Goal: Task Accomplishment & Management: Manage account settings

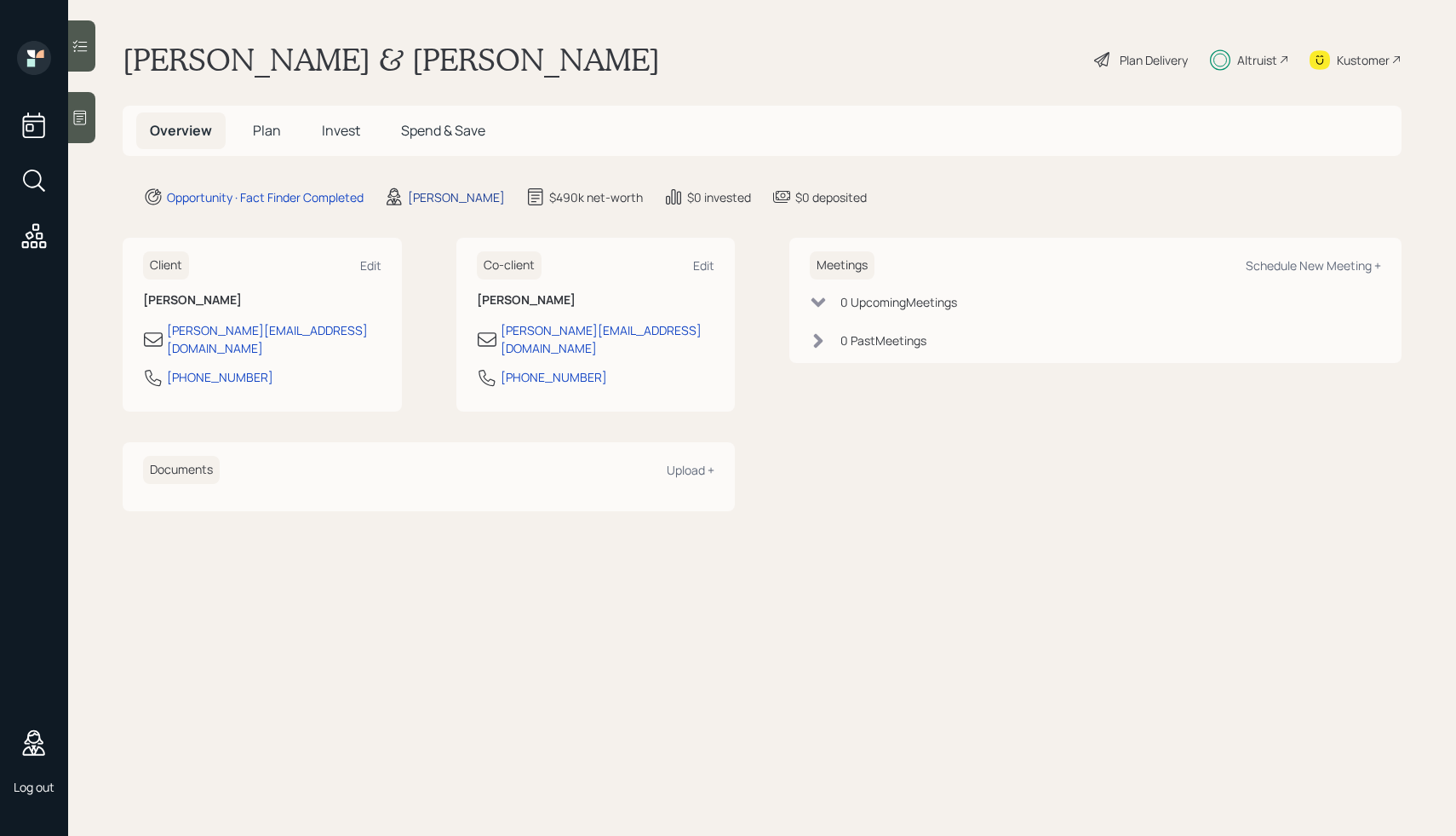
click at [481, 200] on div "Harrison Schaefer" at bounding box center [456, 197] width 97 height 18
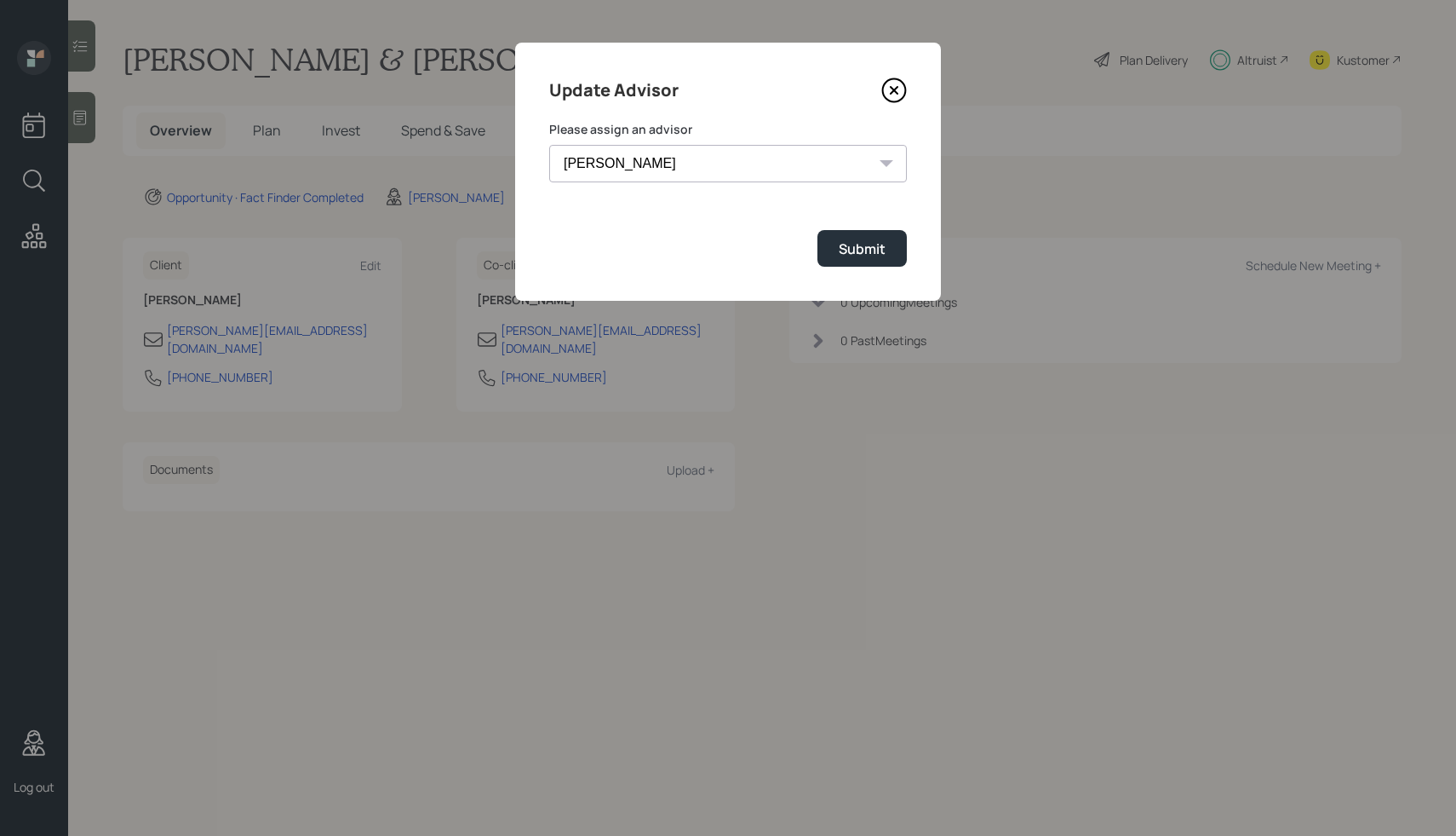
click at [756, 168] on select "Jonah Coleman Tyler End James DiStasi Treva Nostdahl Eric Schwartz Aleksandra S…" at bounding box center [727, 163] width 358 height 37
select select "bf4ae378-4b9f-4dbb-a285-95ea45e7179c"
click at [549, 145] on select "Jonah Coleman Tyler End James DiStasi Treva Nostdahl Eric Schwartz Aleksandra S…" at bounding box center [727, 163] width 358 height 37
click at [831, 244] on button "Submit" at bounding box center [862, 248] width 90 height 36
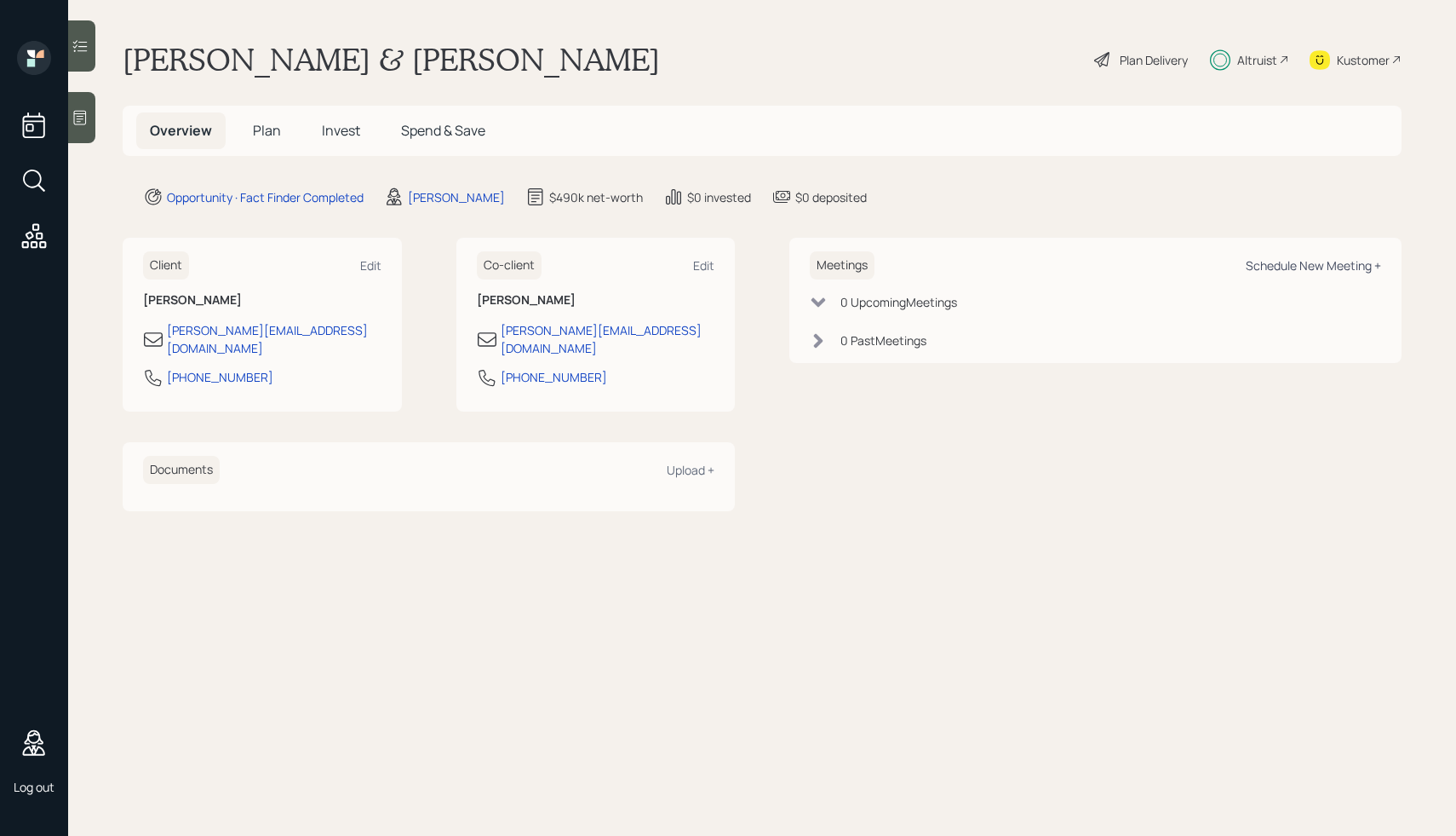
click at [1293, 264] on div "Schedule New Meeting +" at bounding box center [1313, 265] width 135 height 16
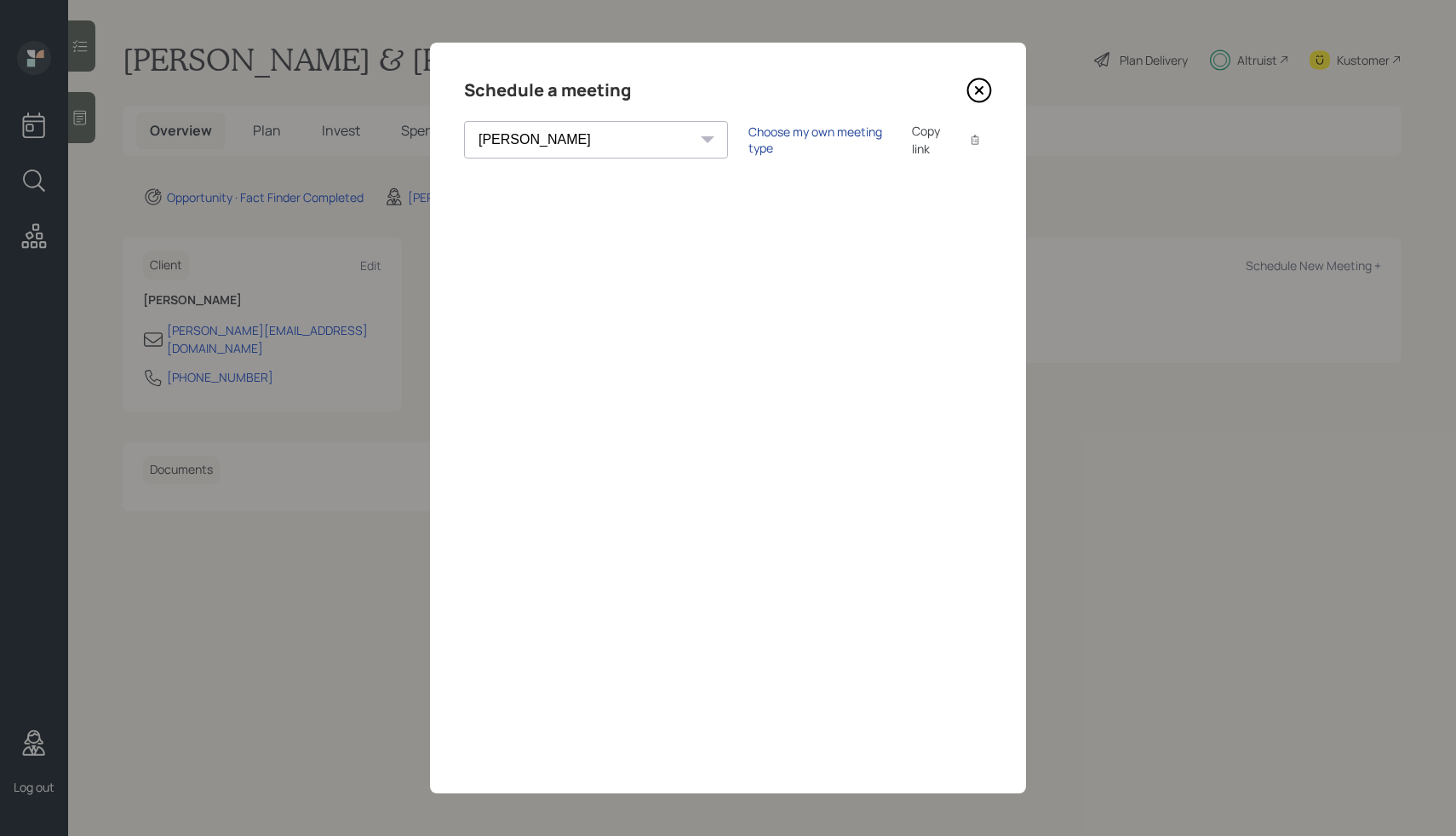
click at [749, 140] on div "Choose my own meeting type" at bounding box center [820, 140] width 143 height 33
click at [551, 140] on select "Theresa Spinello Matthew Burke Xavier Ross Eitan Bar-David Ian Yamey Trevor Nel…" at bounding box center [611, 139] width 294 height 37
click at [464, 121] on select "Theresa Spinello Matthew Burke Xavier Ross Eitan Bar-David Ian Yamey Trevor Nel…" at bounding box center [611, 139] width 294 height 37
click at [584, 141] on div "Theresa Spinello Matthew Burke Xavier Ross Eitan Bar-David Ian Yamey Trevor Nel…" at bounding box center [611, 139] width 294 height 37
click at [538, 147] on select "Theresa Spinello Matthew Burke Xavier Ross Eitan Bar-David Ian Yamey Trevor Nel…" at bounding box center [611, 139] width 294 height 37
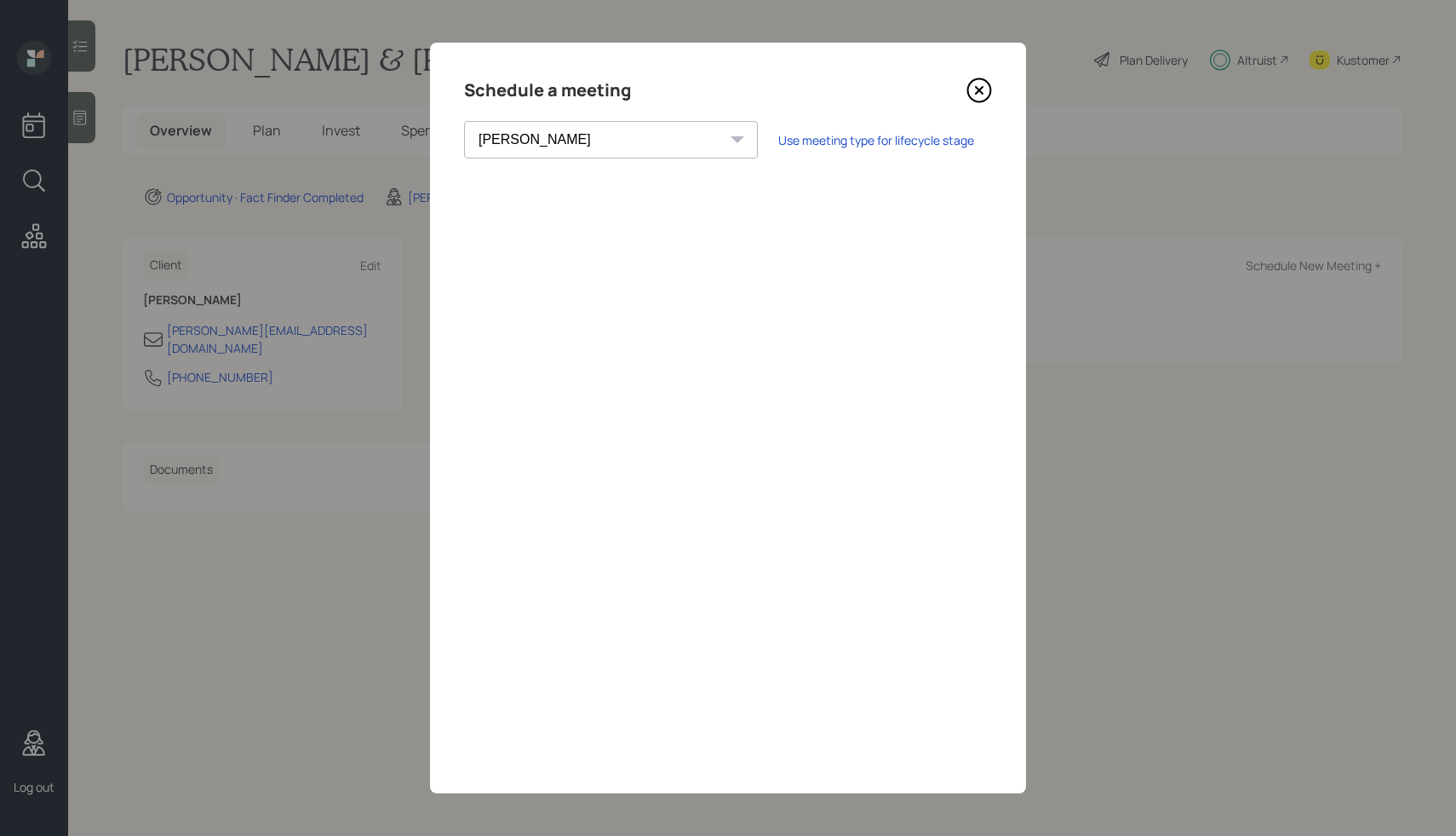
click at [464, 121] on select "Theresa Spinello Matthew Burke Xavier Ross Eitan Bar-David Ian Yamey Trevor Nel…" at bounding box center [611, 139] width 294 height 37
click at [579, 127] on select "Theresa Spinello Matthew Burke Xavier Ross Eitan Bar-David Ian Yamey Trevor Nel…" at bounding box center [611, 139] width 294 height 37
select select "bf4ae378-4b9f-4dbb-a285-95ea45e7179c"
click at [464, 121] on select "Theresa Spinello Matthew Burke Xavier Ross Eitan Bar-David Ian Yamey Trevor Nel…" at bounding box center [611, 139] width 294 height 37
click at [984, 93] on icon at bounding box center [980, 90] width 26 height 26
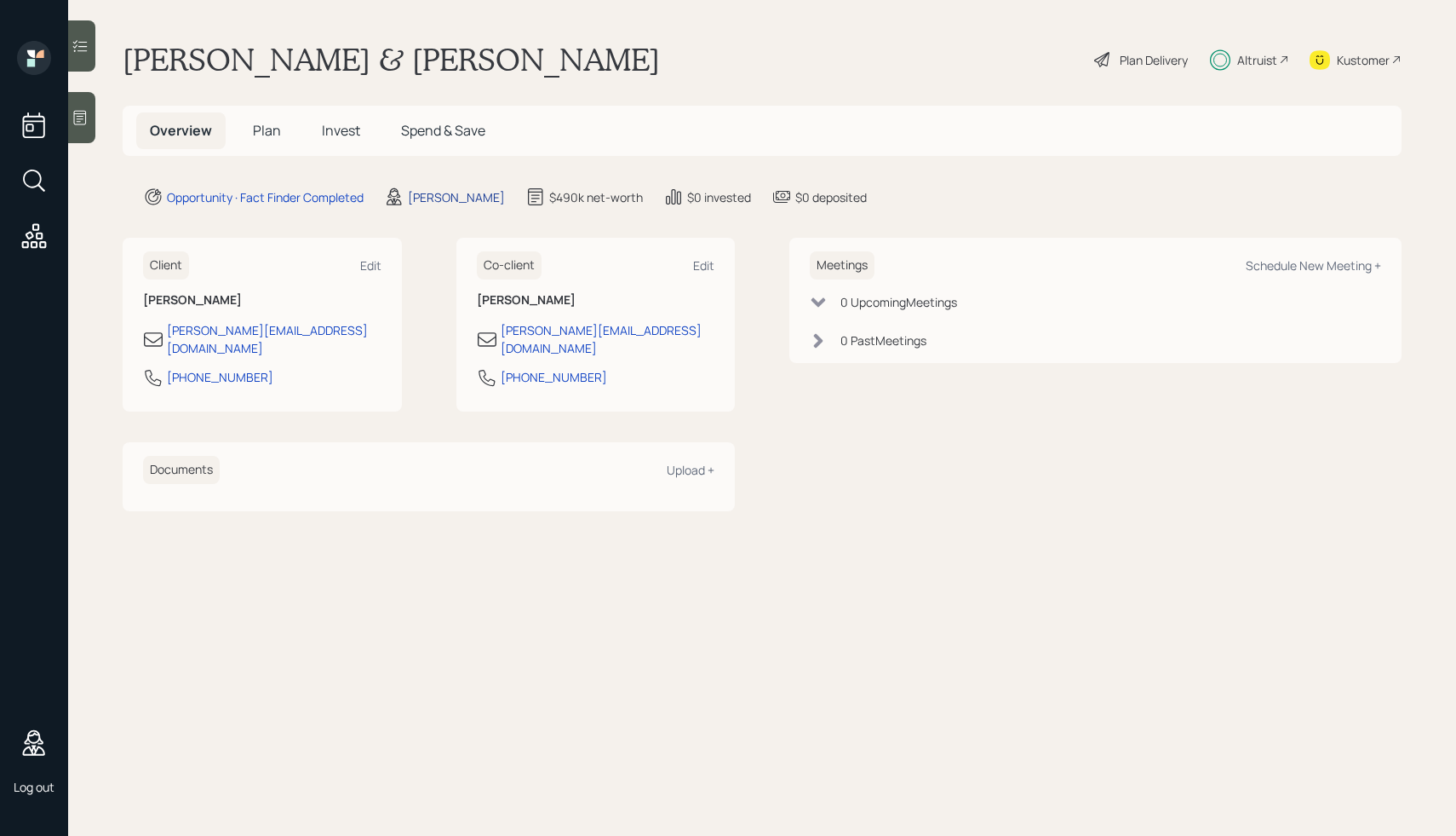
click at [440, 193] on div "Robby Grisanti" at bounding box center [456, 197] width 97 height 18
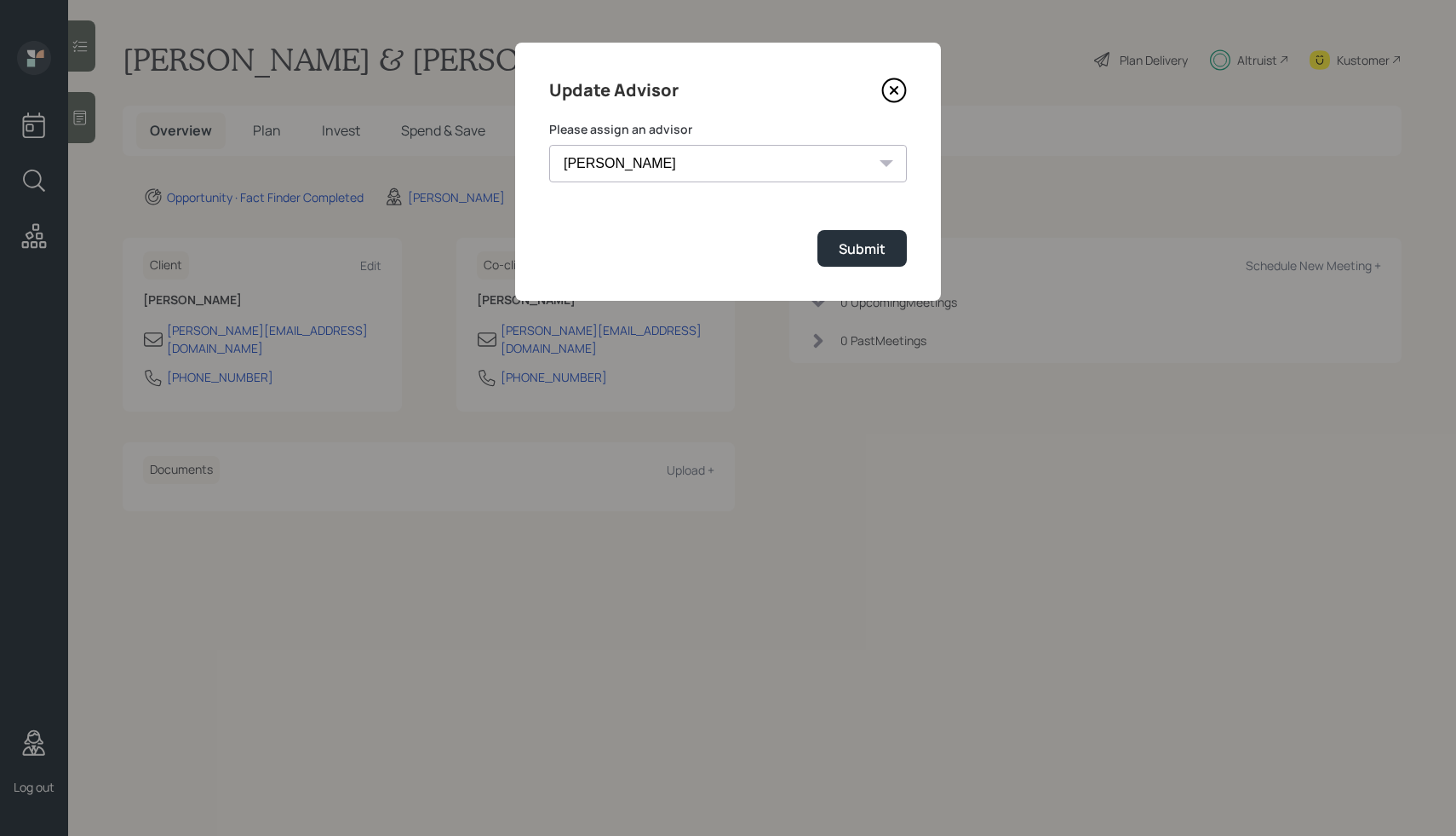
click at [714, 133] on label "Please assign an advisor" at bounding box center [727, 129] width 358 height 17
click at [671, 162] on select "Jonah Coleman Tyler End James DiStasi Treva Nostdahl Eric Schwartz Aleksandra S…" at bounding box center [727, 163] width 358 height 37
select select "59554aeb-d739-4552-90b9-0d27d70b4bf7"
click at [549, 145] on select "Jonah Coleman Tyler End James DiStasi Treva Nostdahl Eric Schwartz Aleksandra S…" at bounding box center [727, 163] width 358 height 37
click at [843, 253] on div "Submit" at bounding box center [862, 249] width 47 height 19
